Goal: Transaction & Acquisition: Purchase product/service

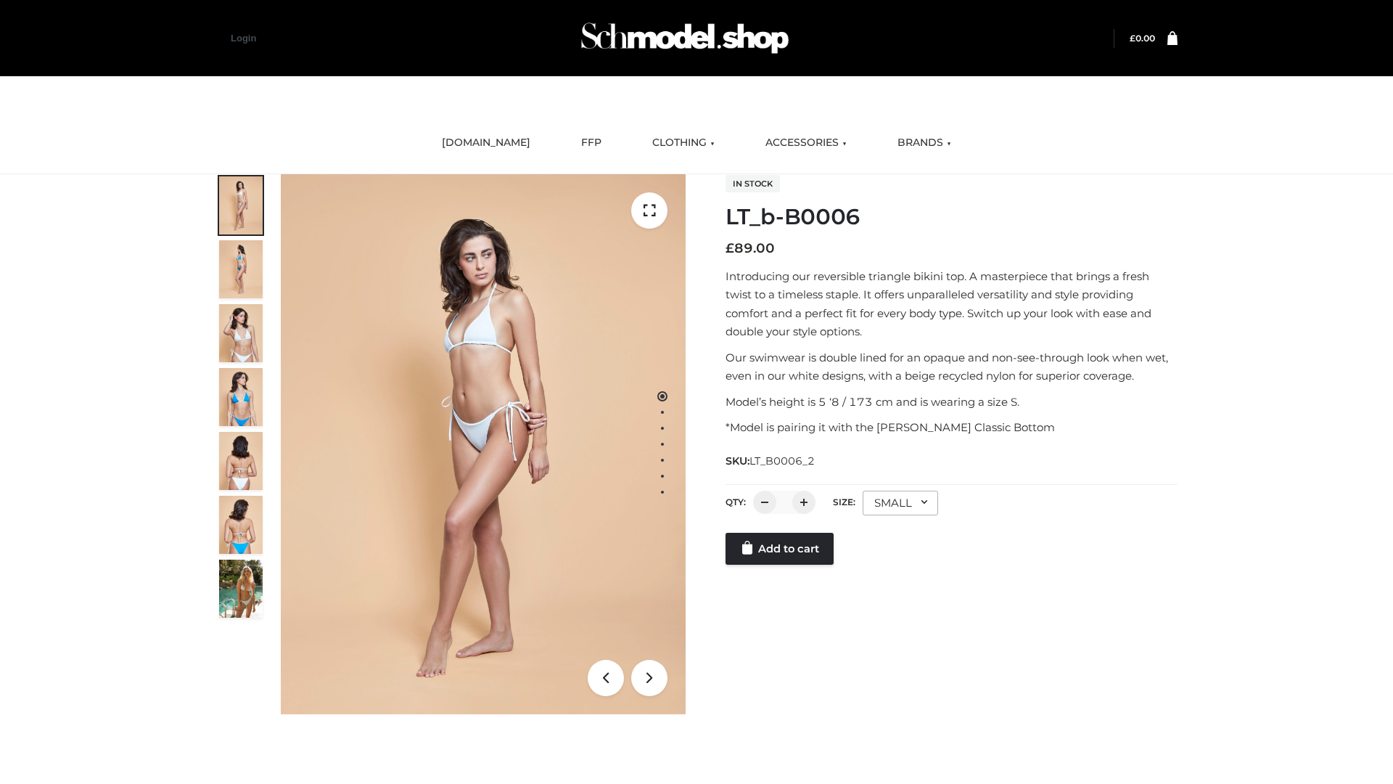
click at [781, 564] on link "Add to cart" at bounding box center [779, 548] width 108 height 32
